Goal: Transaction & Acquisition: Purchase product/service

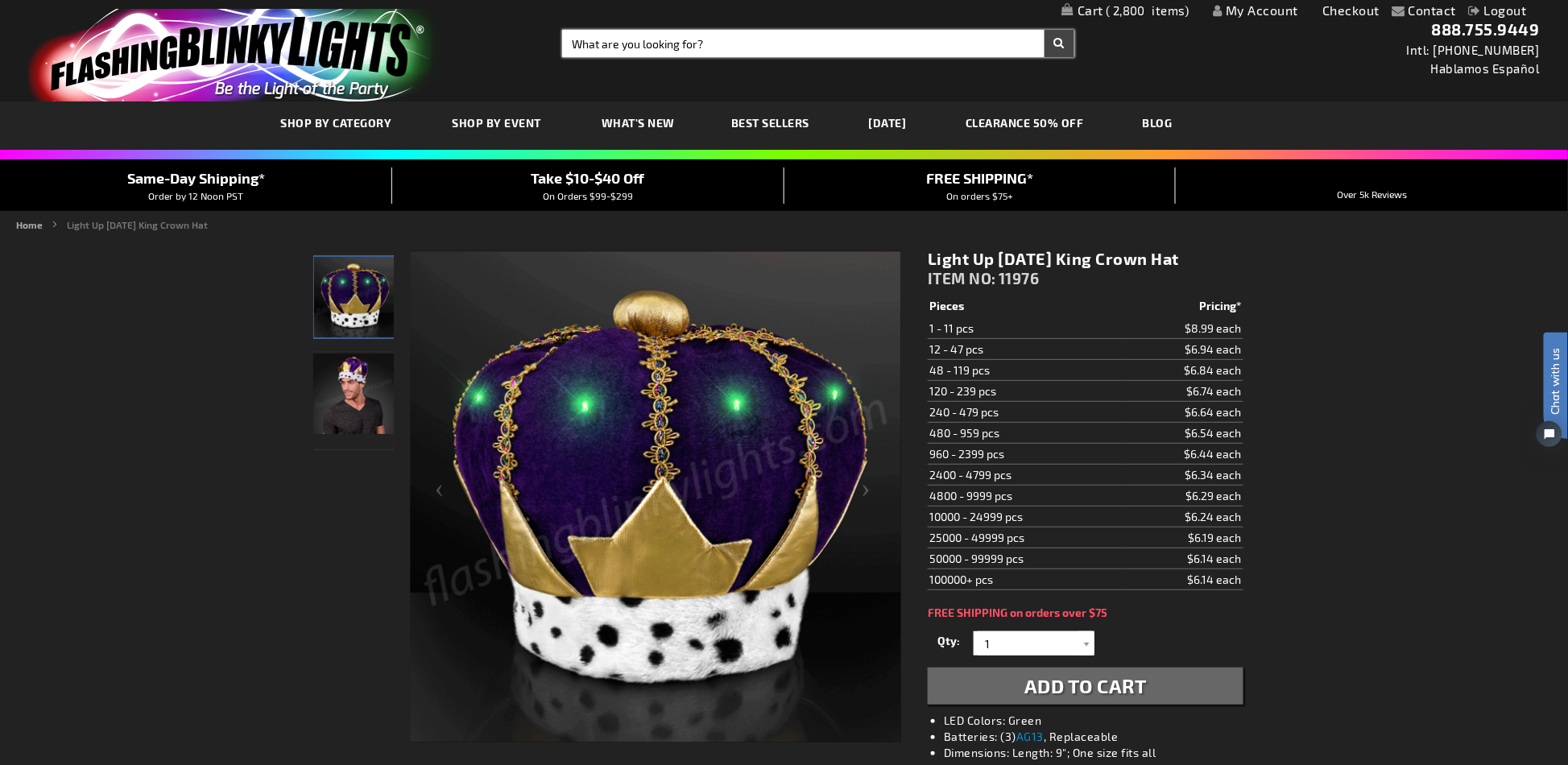
click at [782, 33] on input "Search" at bounding box center [818, 44] width 512 height 27
type input "b"
type input "bracelets"
click at [1045, 30] on button "Search" at bounding box center [1059, 44] width 30 height 27
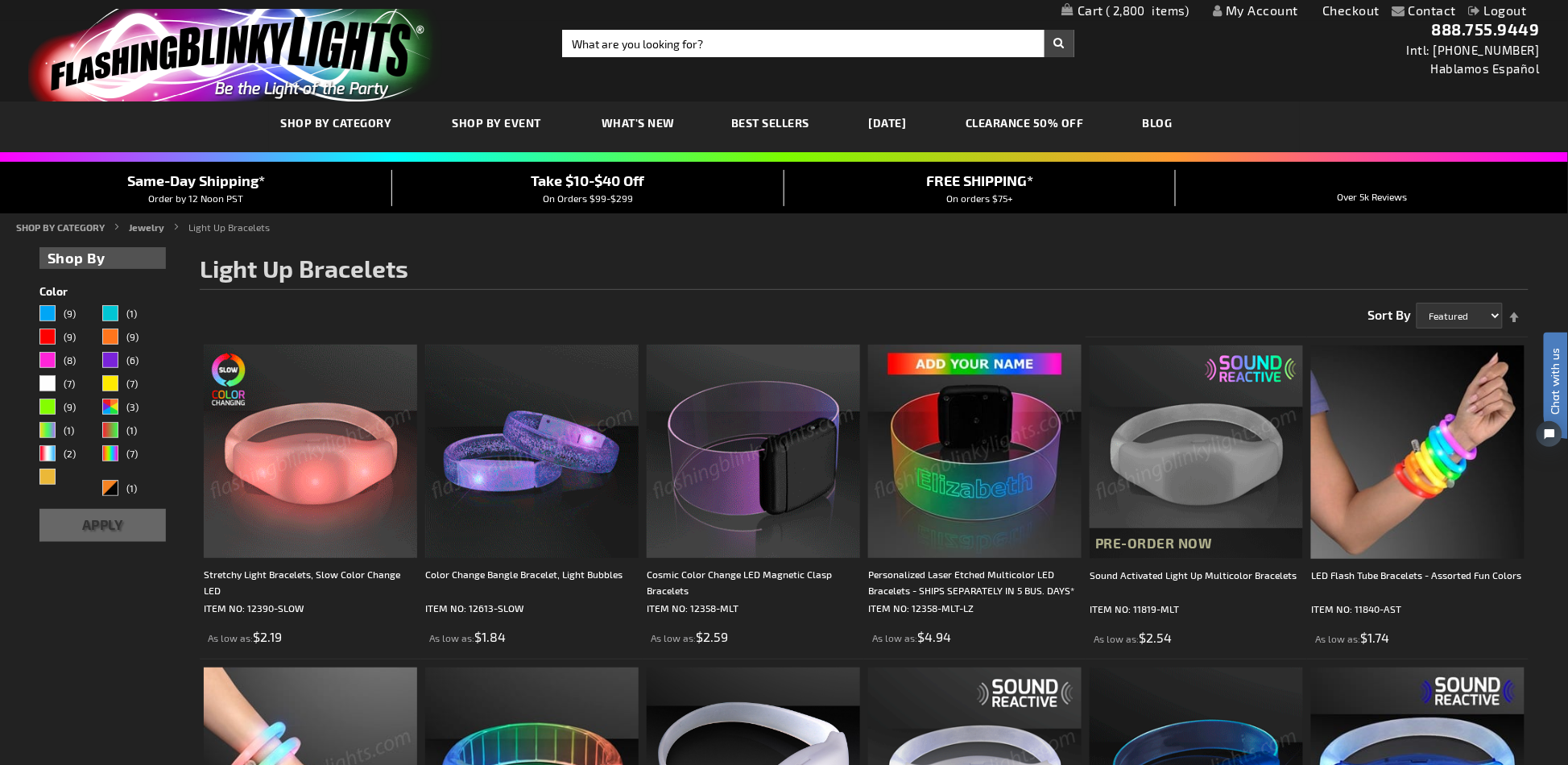
click at [273, 48] on img "store logo" at bounding box center [235, 55] width 415 height 93
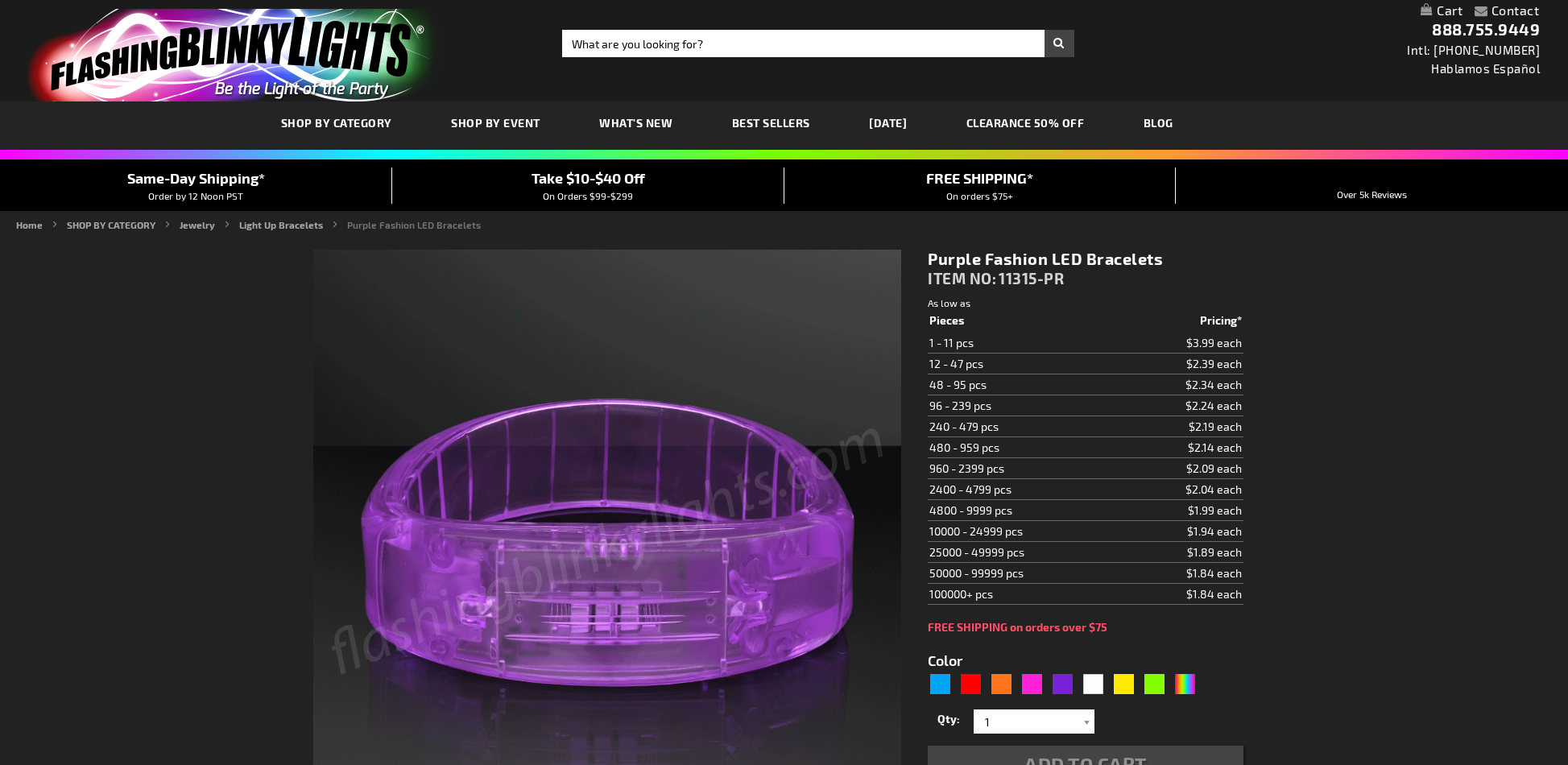
type input "5640"
